Goal: Task Accomplishment & Management: Use online tool/utility

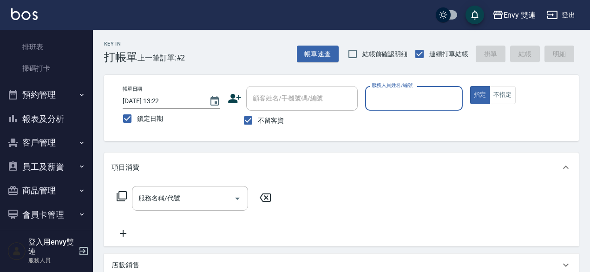
scroll to position [197, 0]
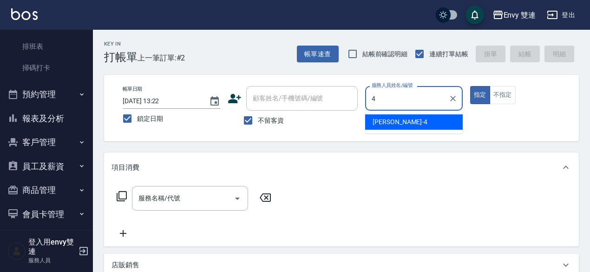
type input "[PERSON_NAME]-4"
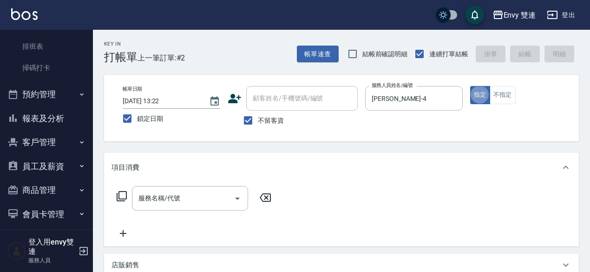
type button "true"
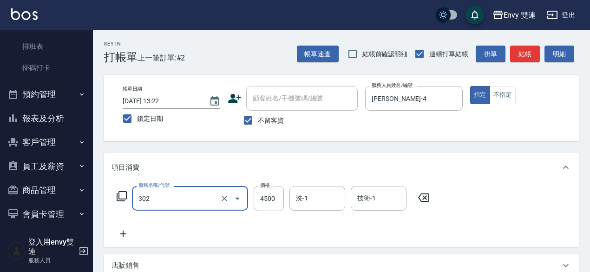
type input "水質感熱塑燙(302)"
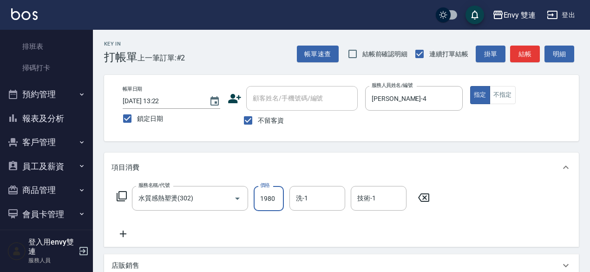
type input "1980"
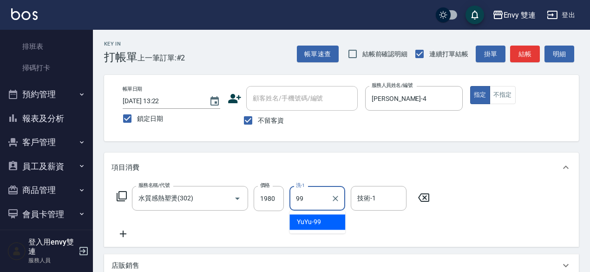
type input "YuYu-99"
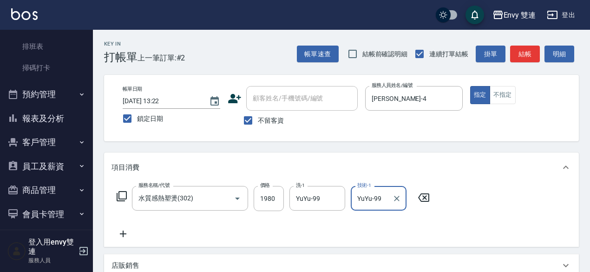
type input "YuYu-99"
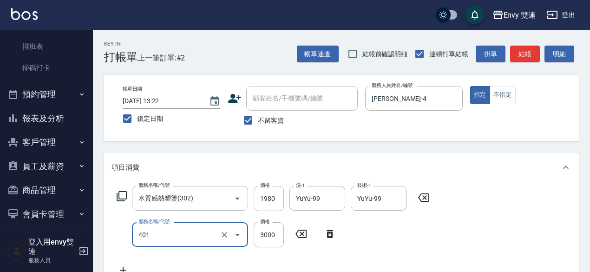
type input "染髮(401)"
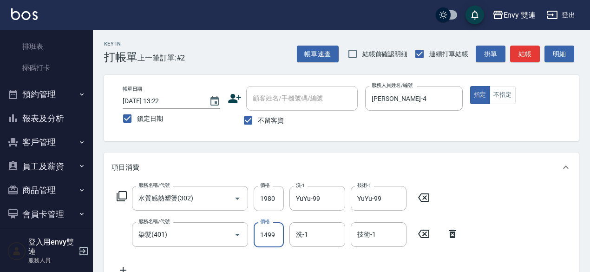
type input "1499"
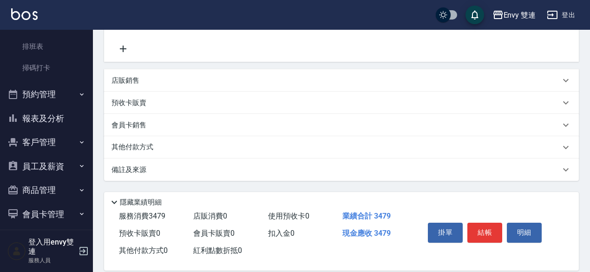
scroll to position [234, 0]
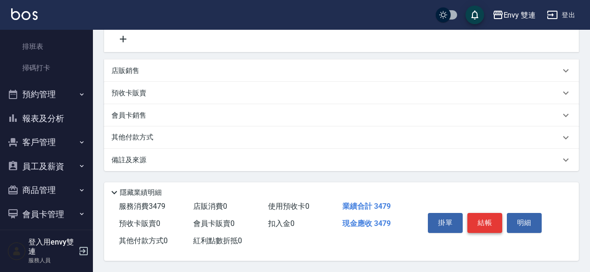
type input "Lina-31"
click at [476, 215] on button "結帳" at bounding box center [484, 223] width 35 height 20
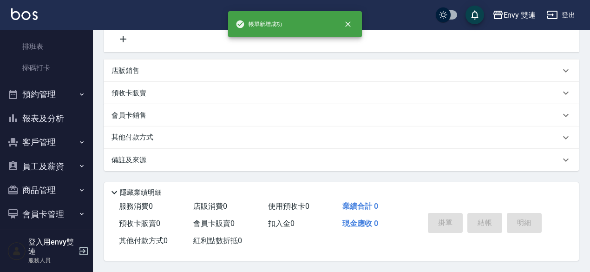
scroll to position [0, 0]
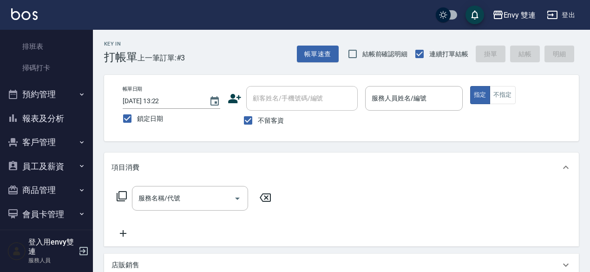
click at [476, 215] on div "服務名稱/代號 服務名稱/代號" at bounding box center [341, 214] width 475 height 64
